Goal: Task Accomplishment & Management: Use online tool/utility

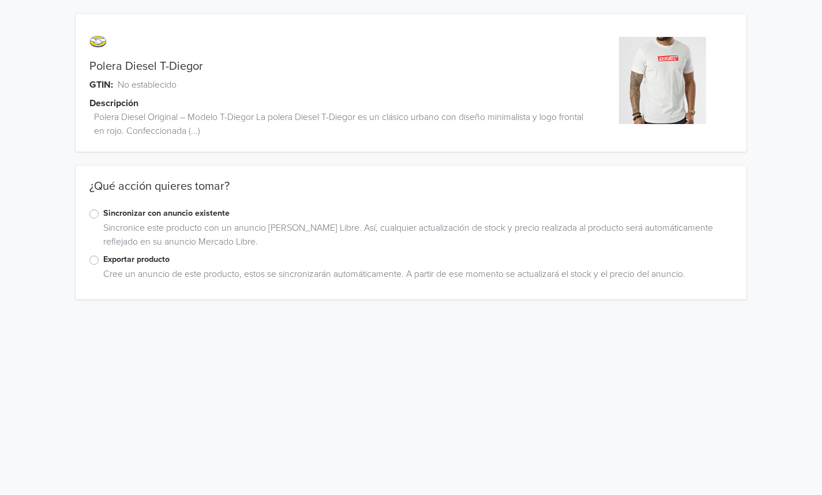
click at [157, 82] on span "No establecido" at bounding box center [147, 85] width 59 height 14
click at [186, 86] on div "GTIN: No establecido" at bounding box center [327, 85] width 503 height 14
drag, startPoint x: 186, startPoint y: 86, endPoint x: 99, endPoint y: 74, distance: 88.4
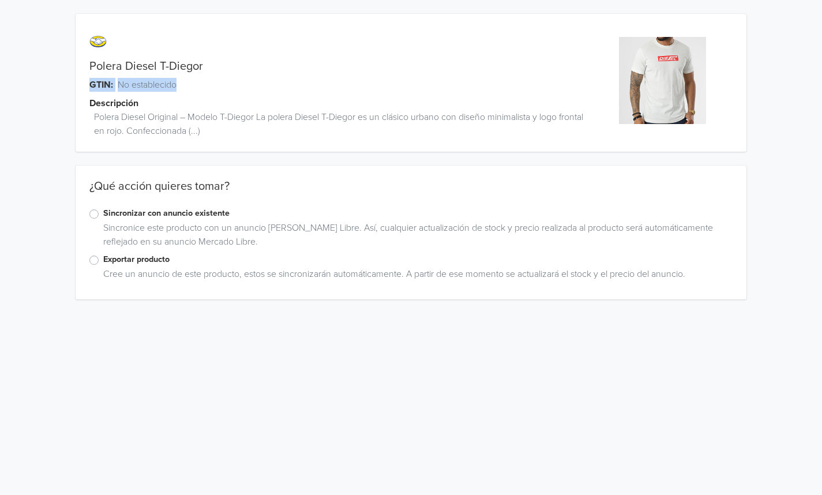
click at [99, 74] on div "Polera Diesel T-Diegor GTIN: No establecido Descripción Polera Diesel Original …" at bounding box center [327, 90] width 503 height 124
click at [452, 313] on html "Polera Diesel T-Diegor GTIN: No establecido Descripción Polera Diesel Original …" at bounding box center [411, 156] width 822 height 313
drag, startPoint x: 171, startPoint y: 1, endPoint x: 644, endPoint y: 81, distance: 479.1
